Goal: Information Seeking & Learning: Stay updated

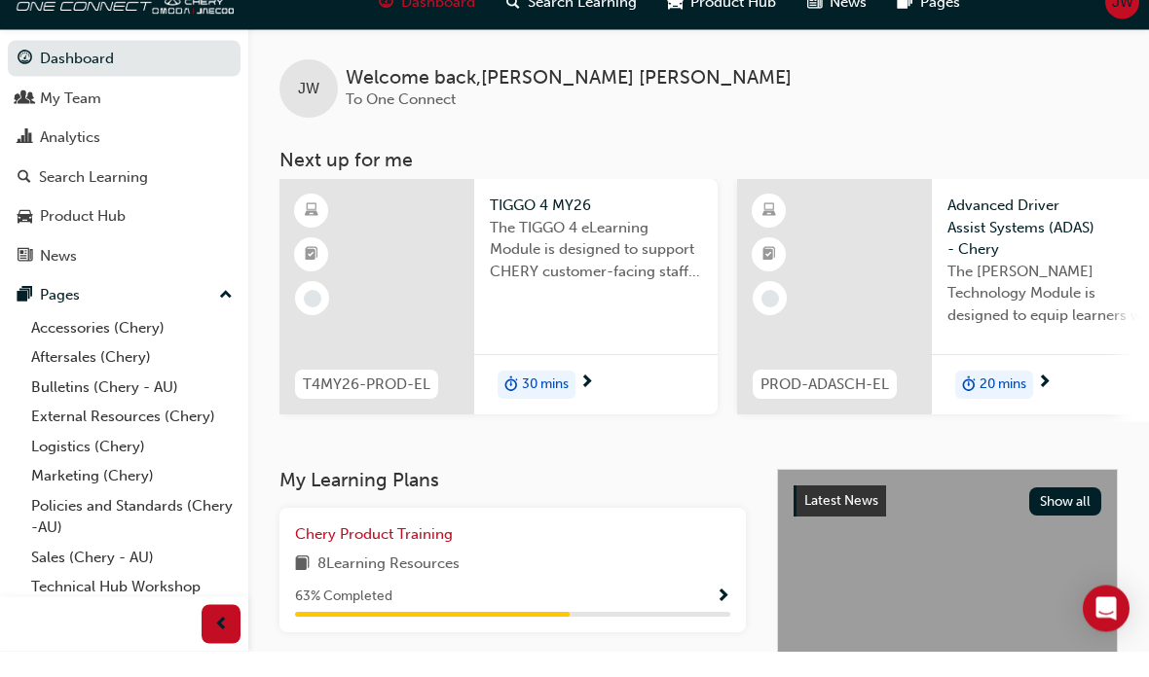
click at [62, 398] on link "Bulletins (Chery - AU)" at bounding box center [131, 413] width 217 height 30
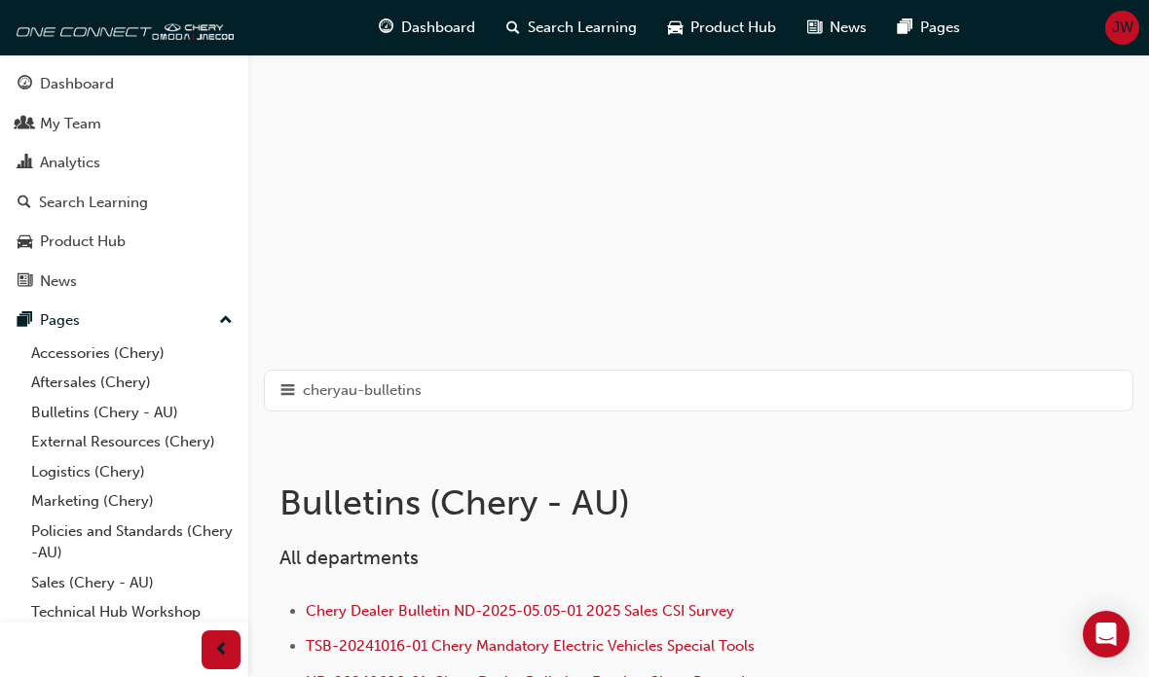
click at [35, 237] on div "Product Hub" at bounding box center [124, 242] width 213 height 24
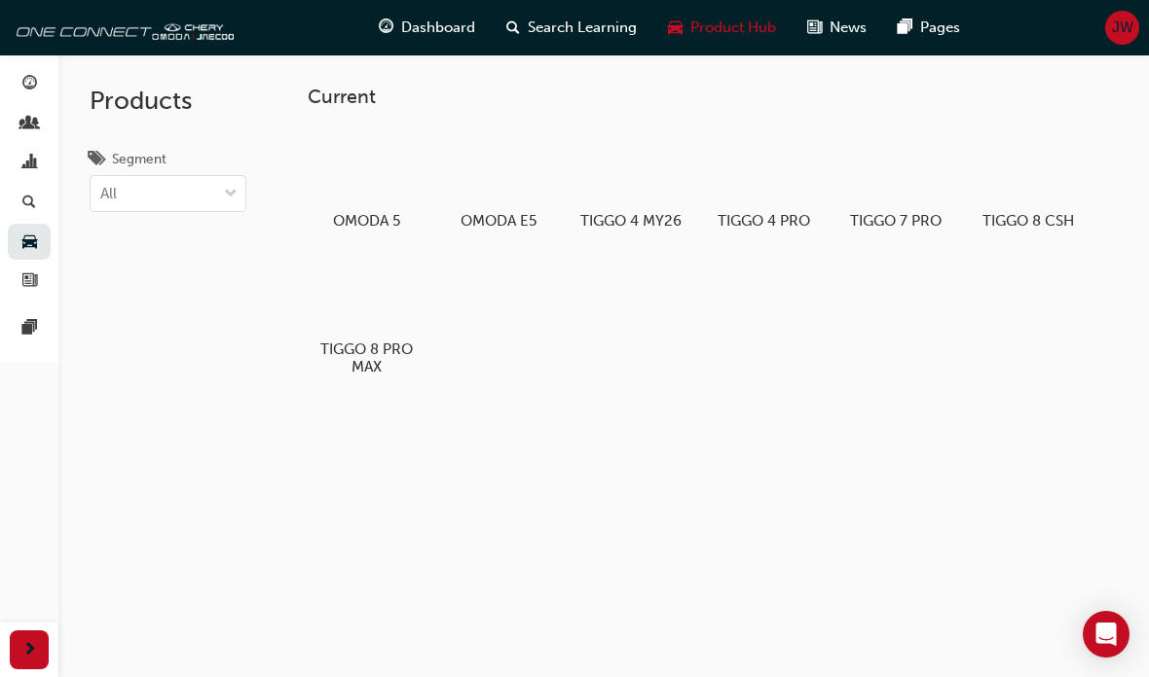
click at [407, 30] on span "Dashboard" at bounding box center [438, 28] width 74 height 22
